Goal: Find specific page/section: Find specific page/section

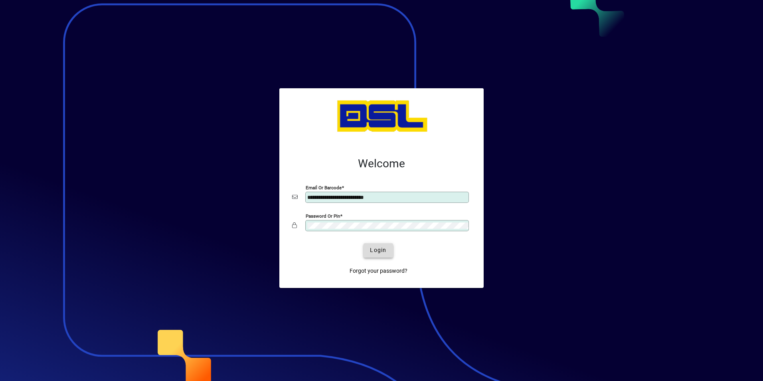
click at [379, 253] on button "Login" at bounding box center [377, 250] width 29 height 14
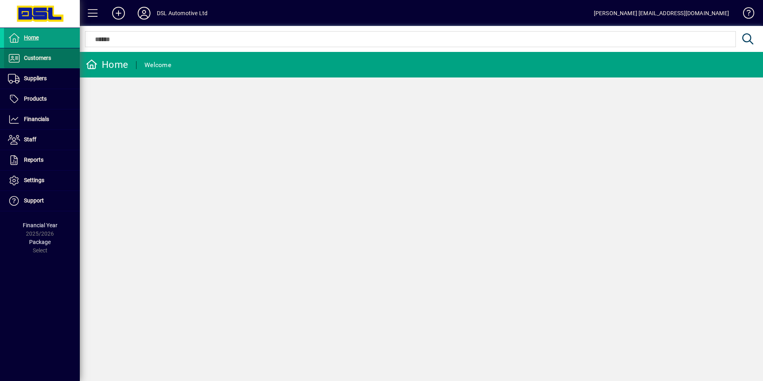
click at [37, 59] on span "Customers" at bounding box center [37, 58] width 27 height 6
